Goal: Information Seeking & Learning: Learn about a topic

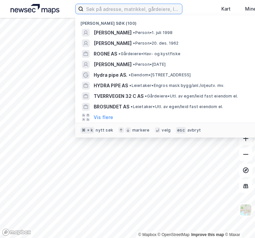
click at [84, 12] on input at bounding box center [133, 9] width 99 height 10
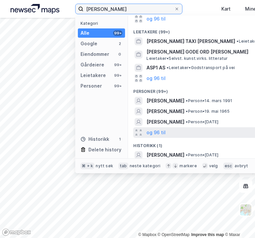
scroll to position [78, 0]
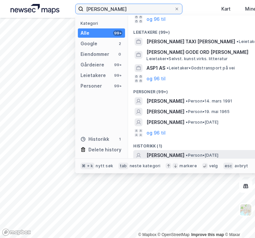
type input "[PERSON_NAME]"
click at [147, 154] on span "[PERSON_NAME]" at bounding box center [166, 155] width 38 height 8
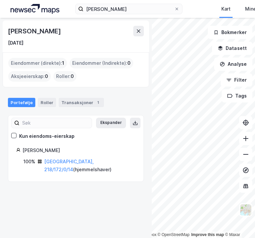
click at [23, 43] on div "[DATE]" at bounding box center [16, 43] width 16 height 8
click at [46, 42] on div "[DATE]" at bounding box center [76, 43] width 136 height 8
click at [67, 99] on div "Transaksjoner 1" at bounding box center [81, 102] width 45 height 9
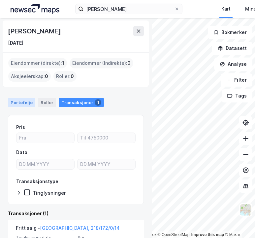
click at [22, 99] on div "Portefølje" at bounding box center [21, 102] width 27 height 9
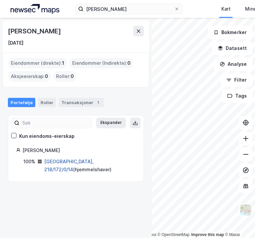
click at [62, 160] on link "[GEOGRAPHIC_DATA], 218/172/0/14" at bounding box center [69, 165] width 50 height 14
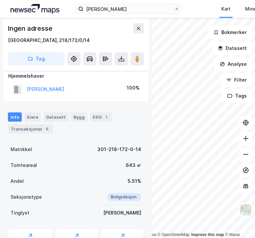
scroll to position [64, 0]
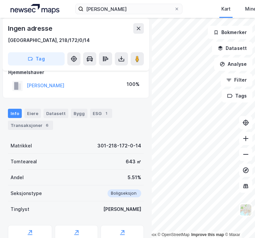
click at [53, 117] on div "Info Eiere Datasett Bygg ESG 1 Transaksjoner 6" at bounding box center [76, 119] width 136 height 21
click at [53, 113] on div "Datasett" at bounding box center [56, 113] width 25 height 9
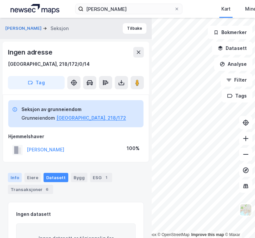
click at [15, 175] on div "Info" at bounding box center [15, 177] width 14 height 9
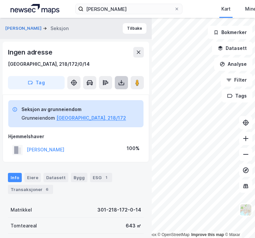
click at [122, 82] on icon at bounding box center [121, 83] width 3 height 2
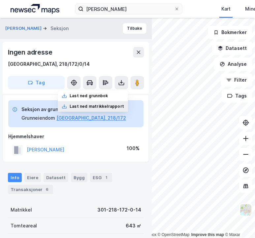
click at [103, 107] on div "Last ned matrikkelrapport" at bounding box center [97, 106] width 54 height 5
click at [93, 57] on div "Ingen adresse [GEOGRAPHIC_DATA], 218/172/0/14" at bounding box center [76, 57] width 136 height 21
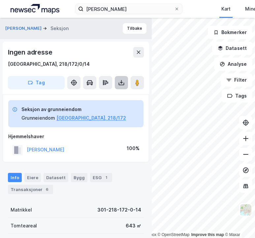
click at [124, 80] on icon at bounding box center [121, 82] width 7 height 7
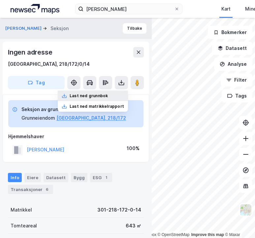
click at [96, 96] on div "Last ned grunnbok" at bounding box center [89, 95] width 38 height 5
click at [104, 64] on div "[GEOGRAPHIC_DATA], 218/172/0/14" at bounding box center [76, 64] width 136 height 8
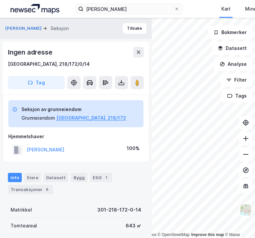
click at [114, 145] on div "[PERSON_NAME] 100%" at bounding box center [75, 150] width 135 height 14
click at [46, 64] on div "[GEOGRAPHIC_DATA], 218/172/0/14" at bounding box center [49, 64] width 82 height 8
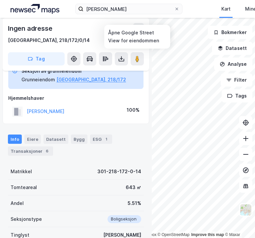
scroll to position [41, 0]
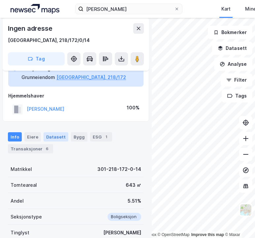
click at [62, 136] on div "Datasett" at bounding box center [56, 136] width 25 height 9
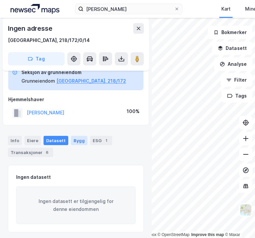
click at [73, 136] on div "Bygg" at bounding box center [79, 140] width 17 height 9
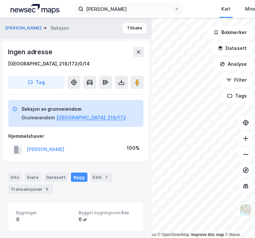
click at [94, 183] on div "Info Eiere Datasett Bygg ESG 1 Transaksjoner 6" at bounding box center [76, 182] width 136 height 21
click at [94, 178] on div "ESG 1" at bounding box center [101, 176] width 22 height 9
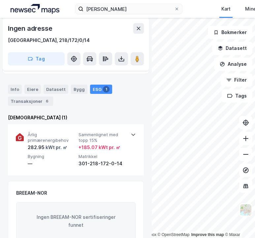
scroll to position [87, 0]
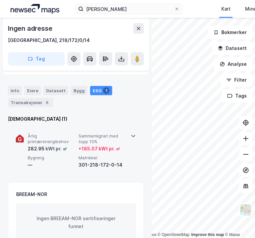
click at [116, 161] on div "301-218-172-0-14" at bounding box center [103, 165] width 48 height 8
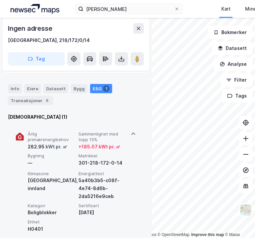
scroll to position [91, 0]
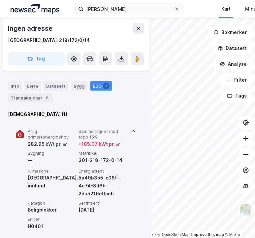
click at [132, 128] on icon at bounding box center [133, 130] width 5 height 5
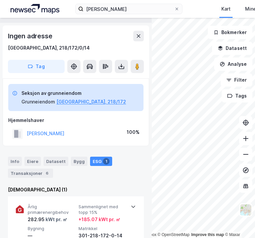
scroll to position [13, 0]
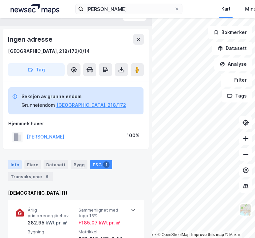
click at [16, 160] on div "Info" at bounding box center [15, 164] width 14 height 9
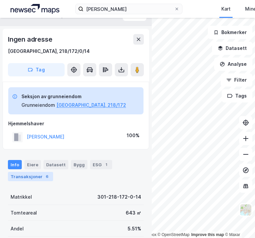
click at [23, 176] on div "Transaksjoner 6" at bounding box center [30, 176] width 45 height 9
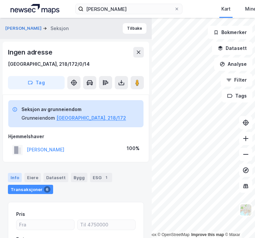
click at [18, 175] on div "Info" at bounding box center [15, 177] width 14 height 9
